Goal: Check status: Check status

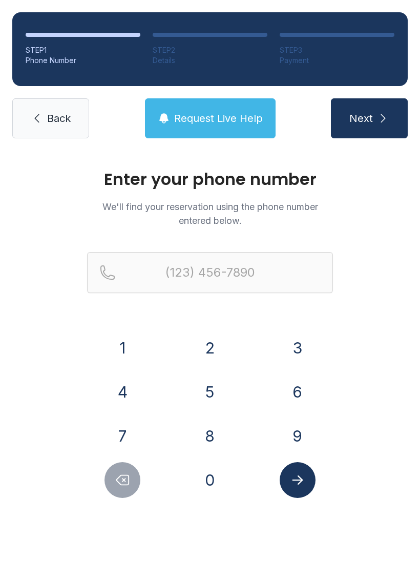
click at [210, 436] on button "8" at bounding box center [210, 436] width 36 height 36
click at [218, 476] on button "0" at bounding box center [210, 480] width 36 height 36
click at [130, 352] on button "1" at bounding box center [123, 348] width 36 height 36
click at [214, 382] on button "5" at bounding box center [210, 392] width 36 height 36
click at [122, 426] on button "7" at bounding box center [123, 436] width 36 height 36
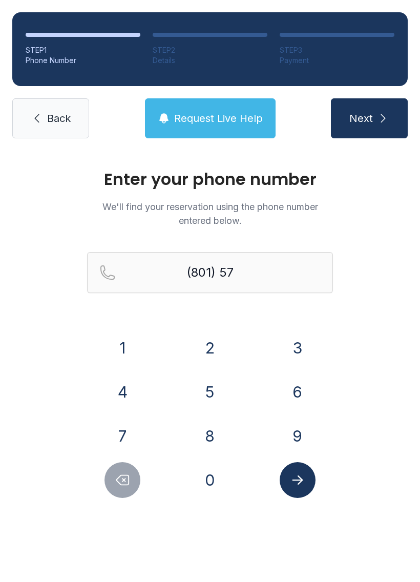
click at [121, 381] on button "4" at bounding box center [123, 392] width 36 height 36
click at [299, 395] on button "6" at bounding box center [298, 392] width 36 height 36
click at [305, 349] on button "3" at bounding box center [298, 348] width 36 height 36
click at [227, 425] on div "8" at bounding box center [210, 436] width 71 height 36
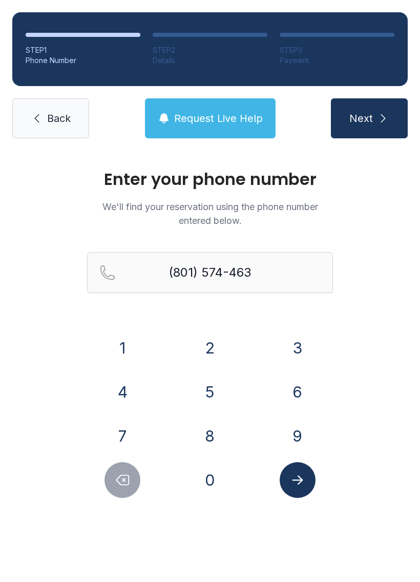
click at [209, 445] on button "8" at bounding box center [210, 436] width 36 height 36
type input "[PHONE_NUMBER]"
click at [300, 474] on icon "Submit lookup form" at bounding box center [297, 480] width 15 height 15
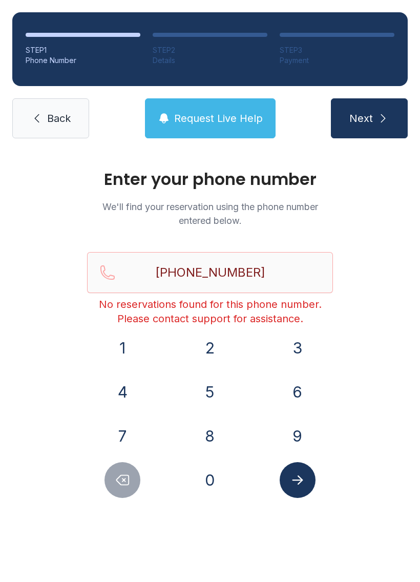
click at [58, 125] on span "Back" at bounding box center [59, 118] width 24 height 14
